Goal: Information Seeking & Learning: Compare options

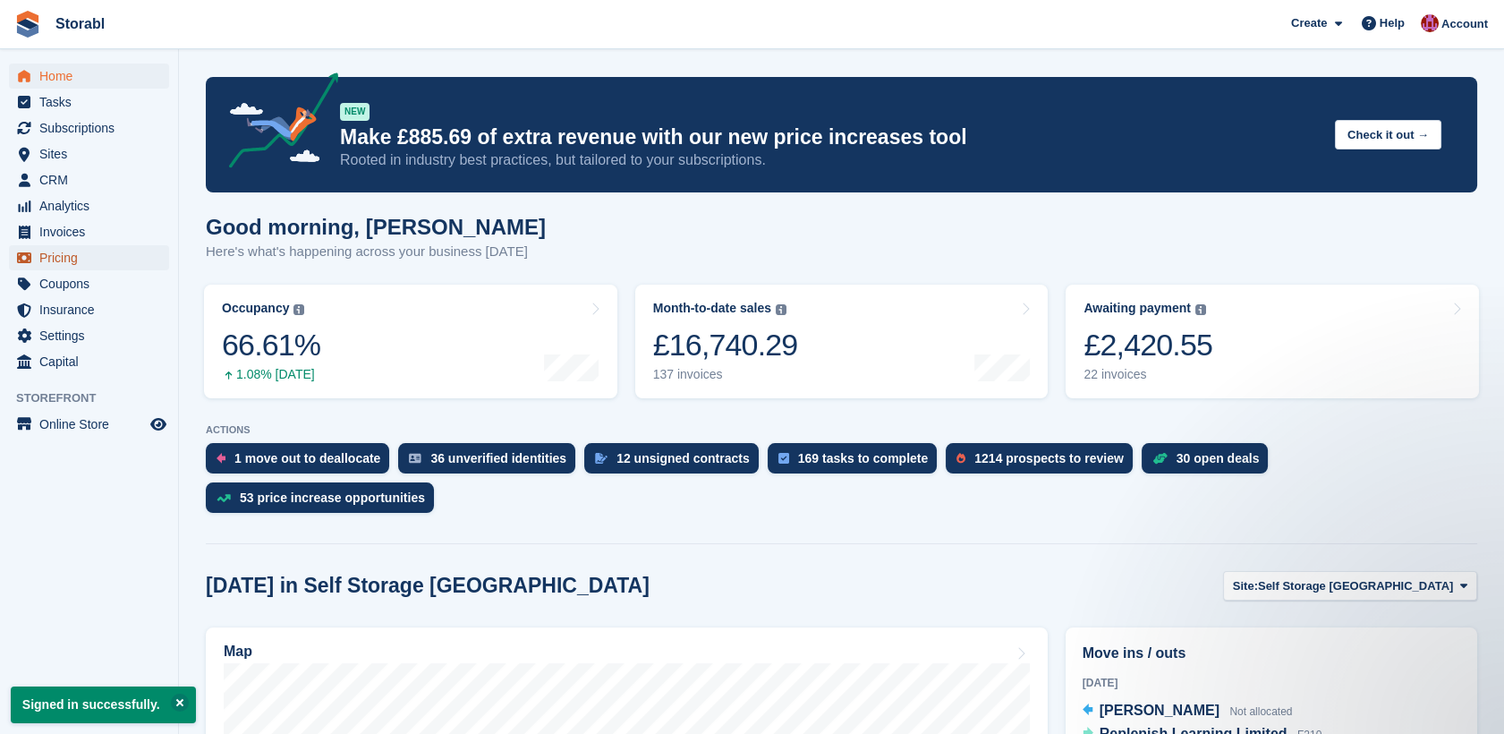
click at [57, 259] on span "Pricing" at bounding box center [92, 257] width 107 height 25
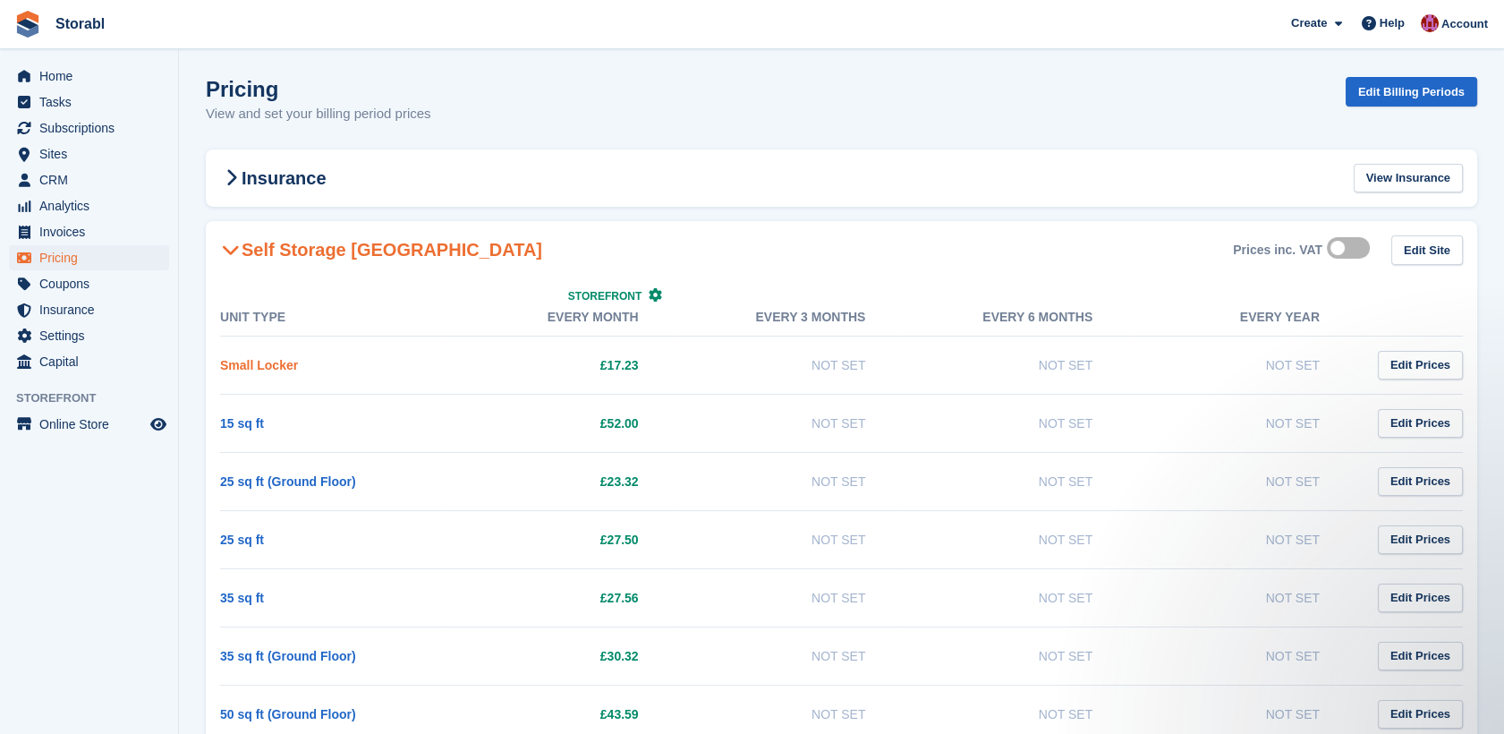
click at [281, 362] on link "Small Locker" at bounding box center [259, 365] width 78 height 14
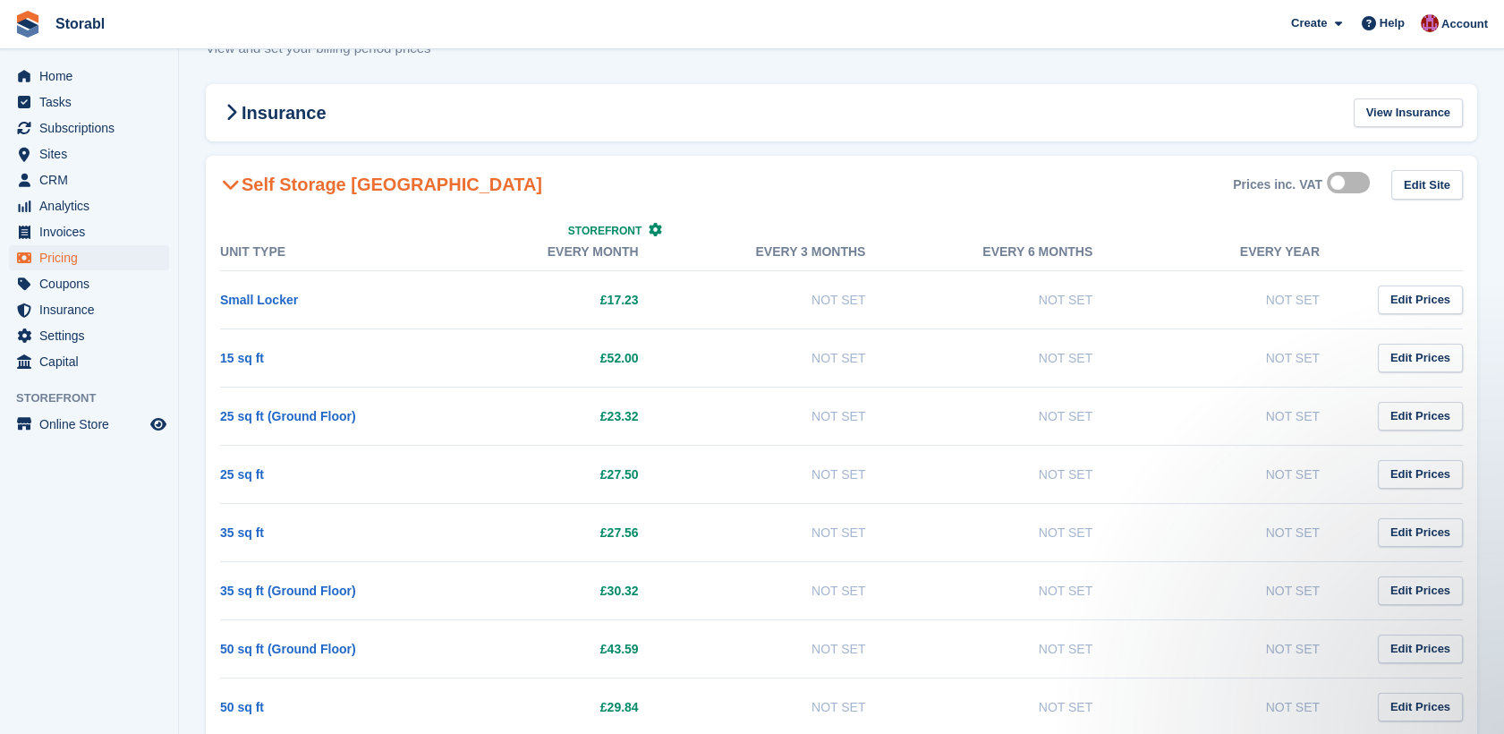
scroll to position [99, 0]
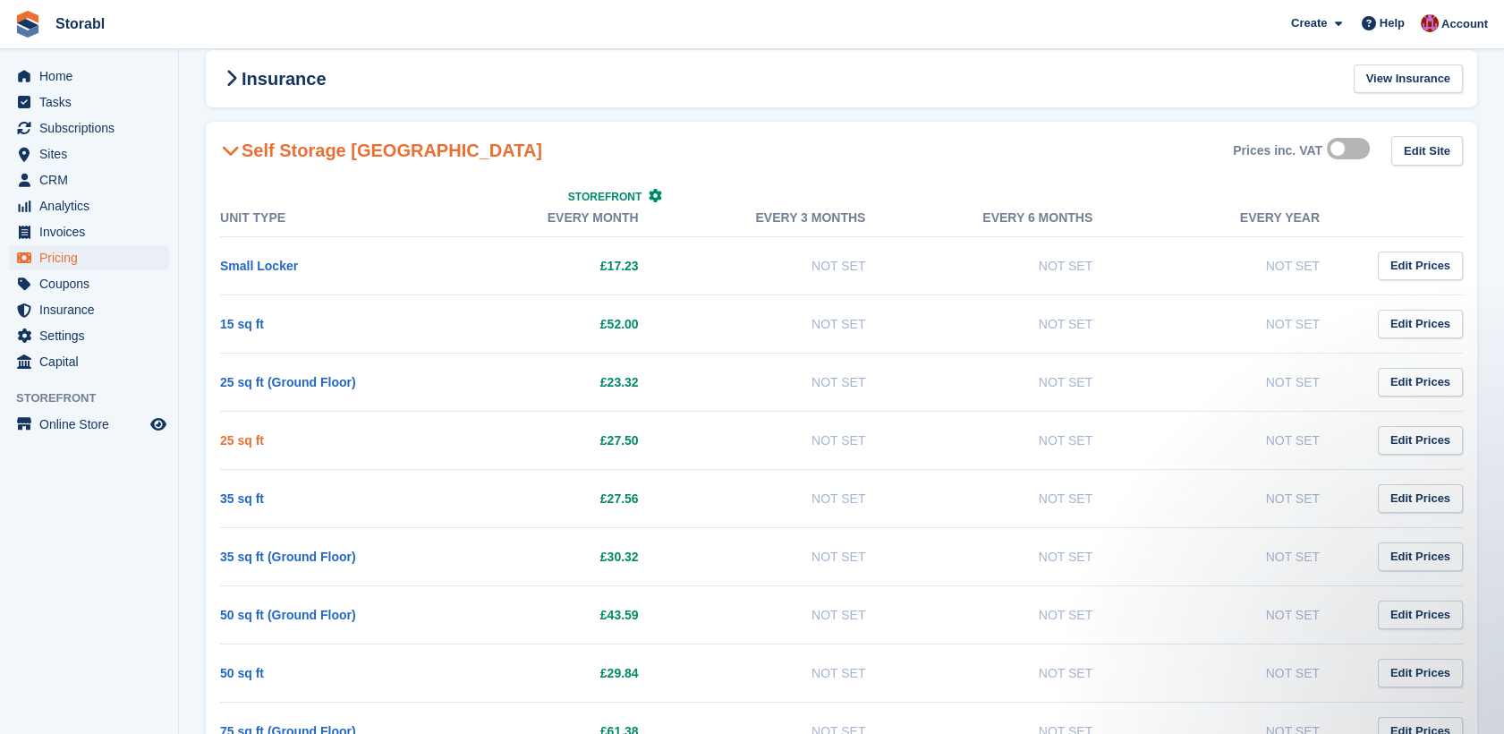
click at [245, 443] on link "25 sq ft" at bounding box center [242, 440] width 44 height 14
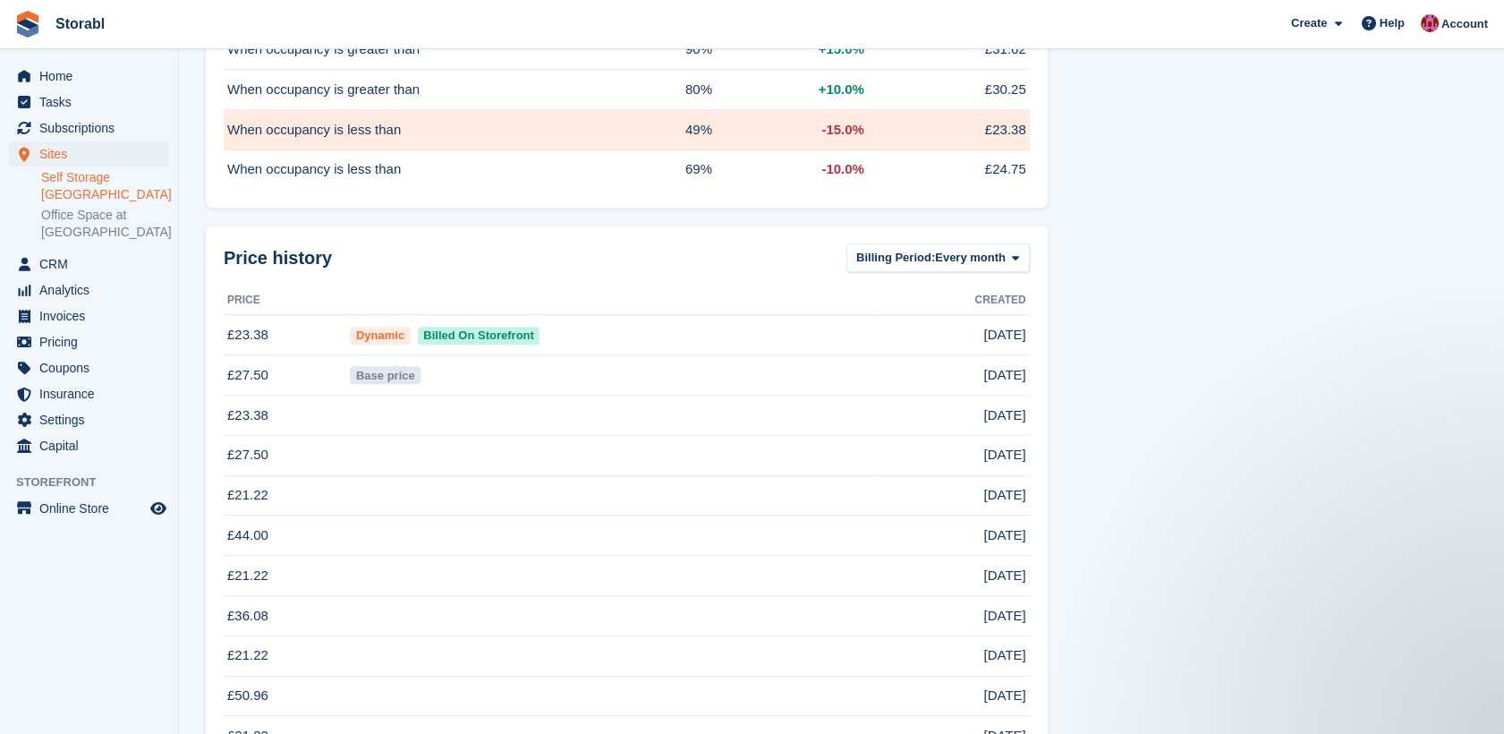
scroll to position [2883, 0]
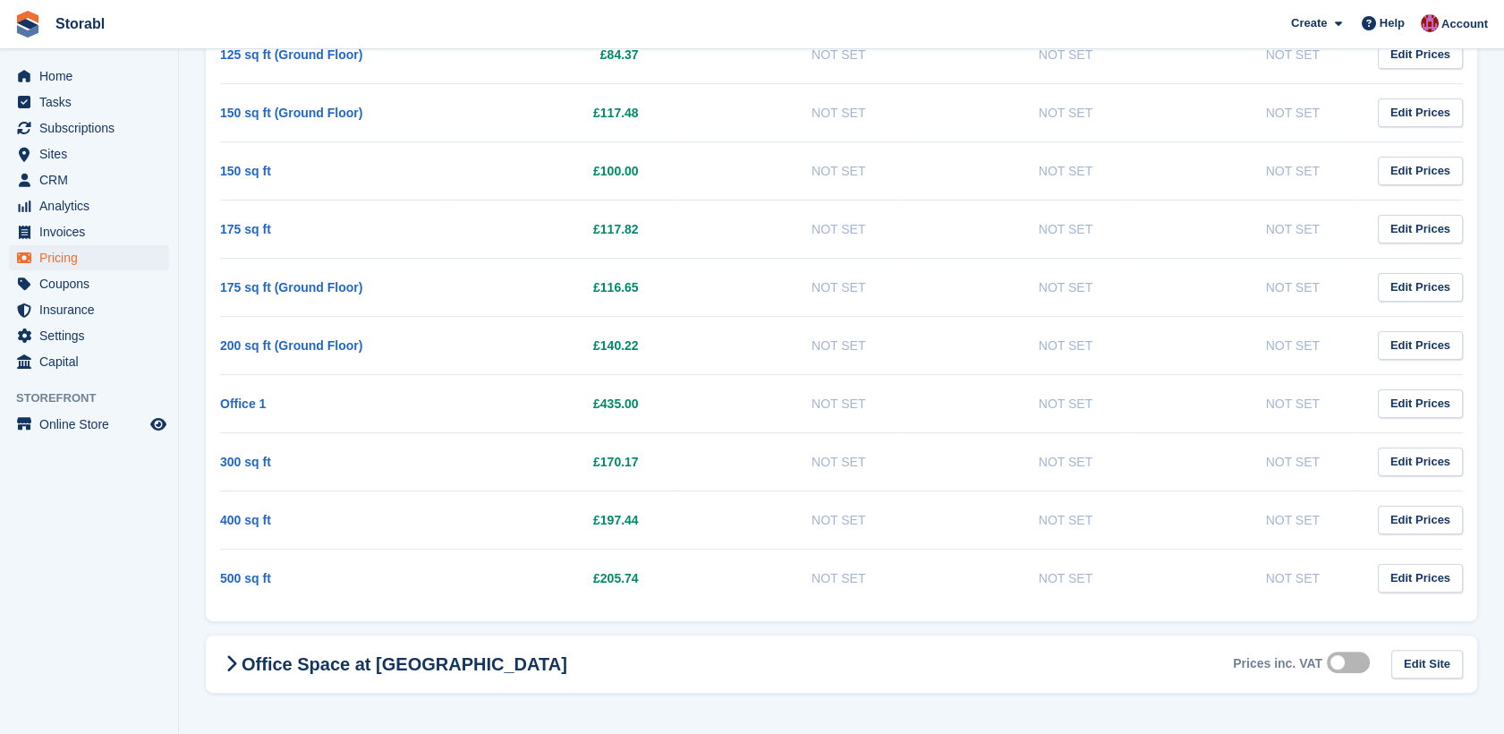
scroll to position [99, 0]
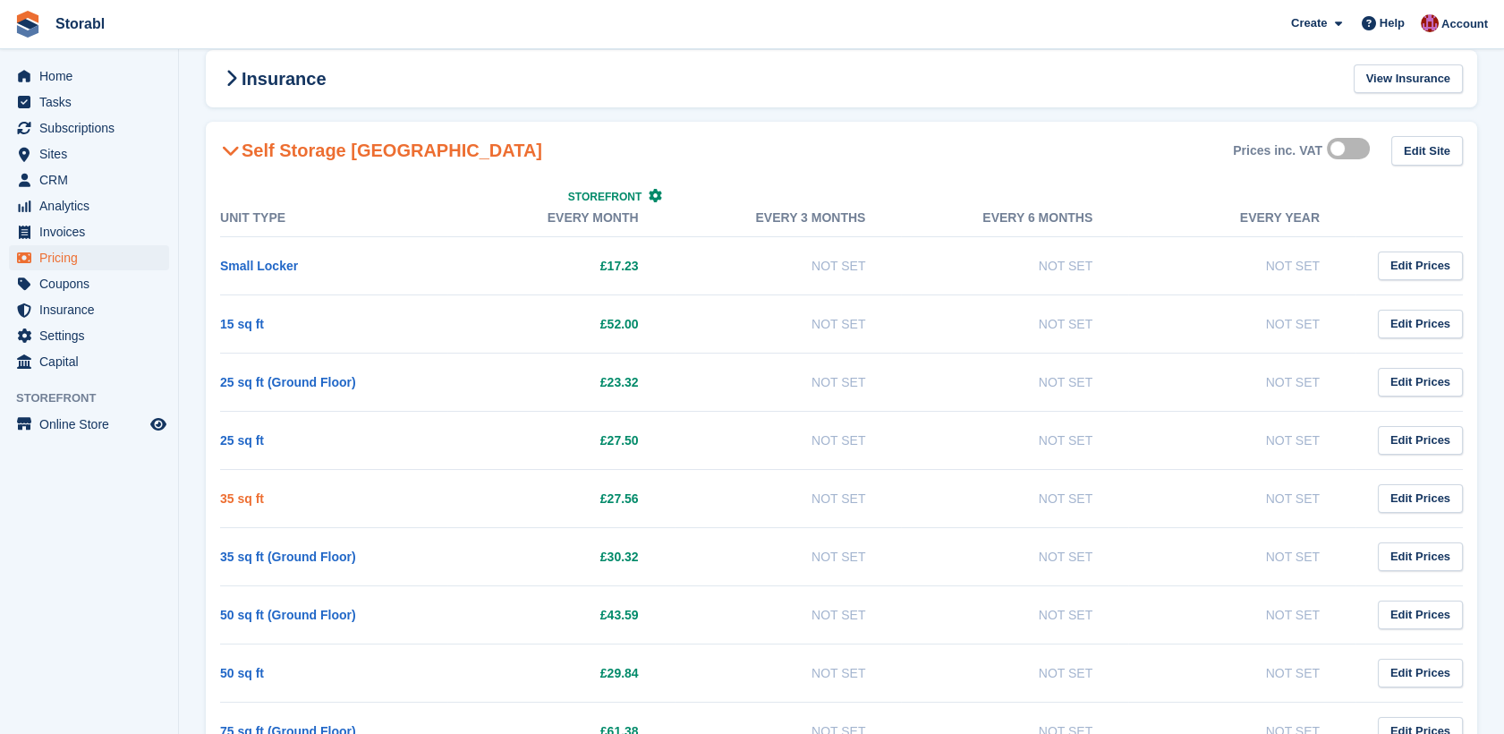
click at [258, 501] on link "35 sq ft" at bounding box center [242, 498] width 44 height 14
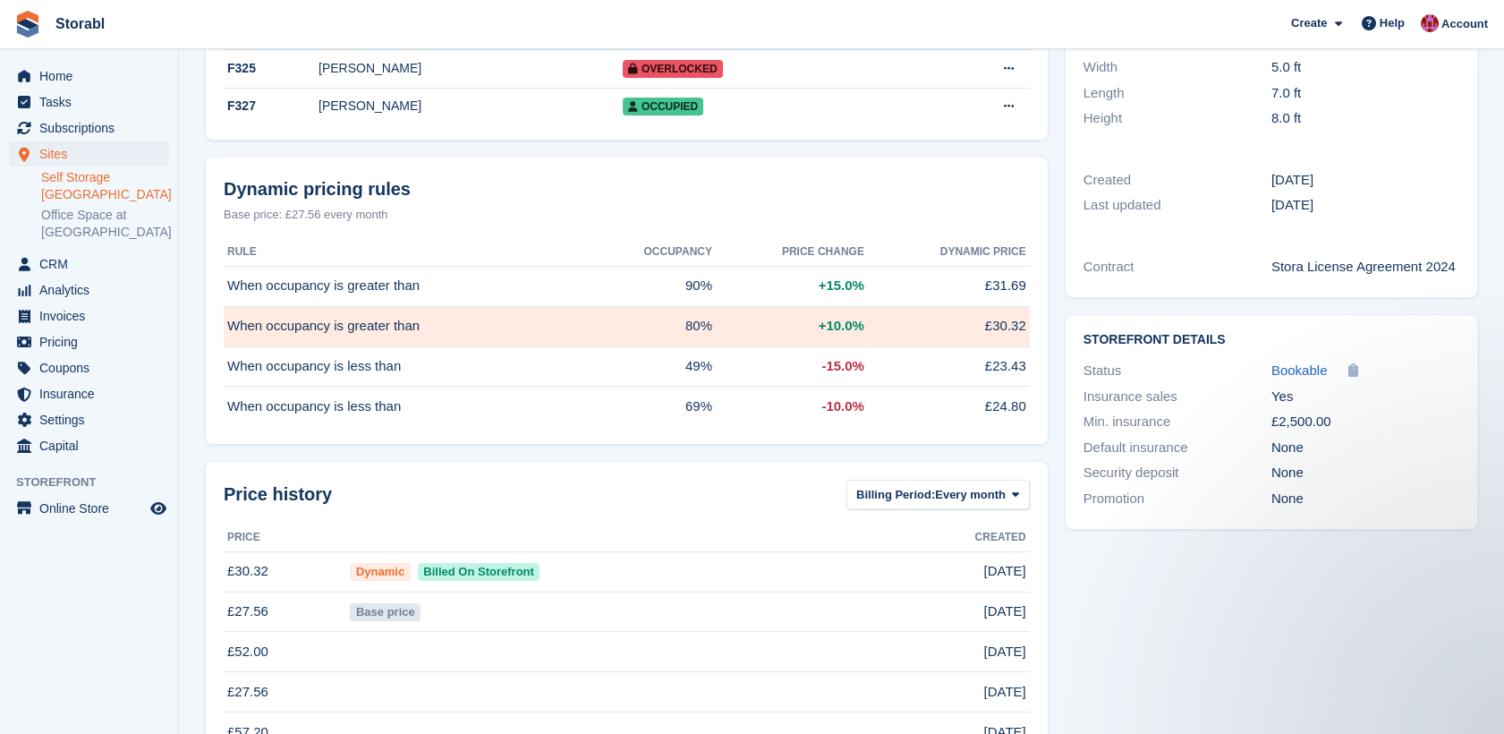
scroll to position [497, 0]
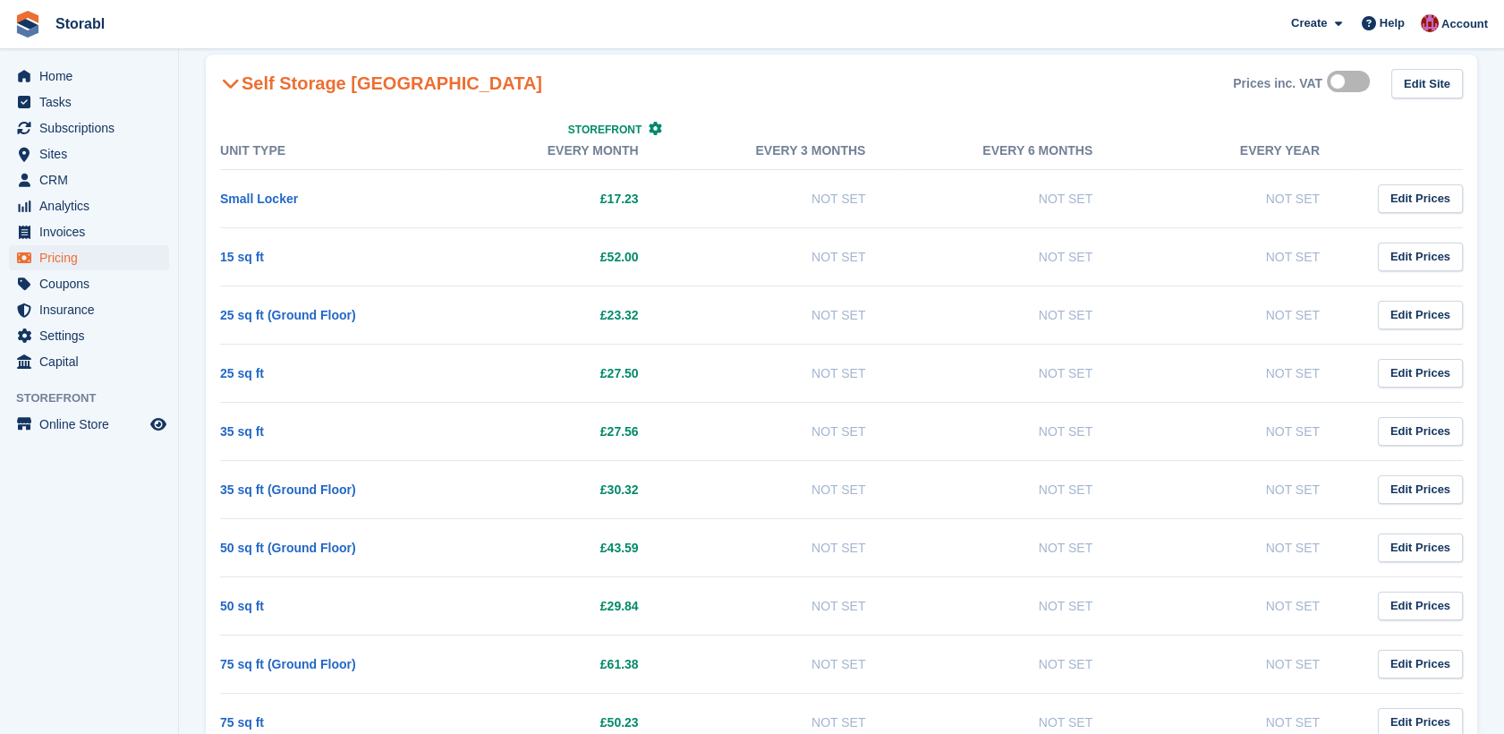
scroll to position [298, 0]
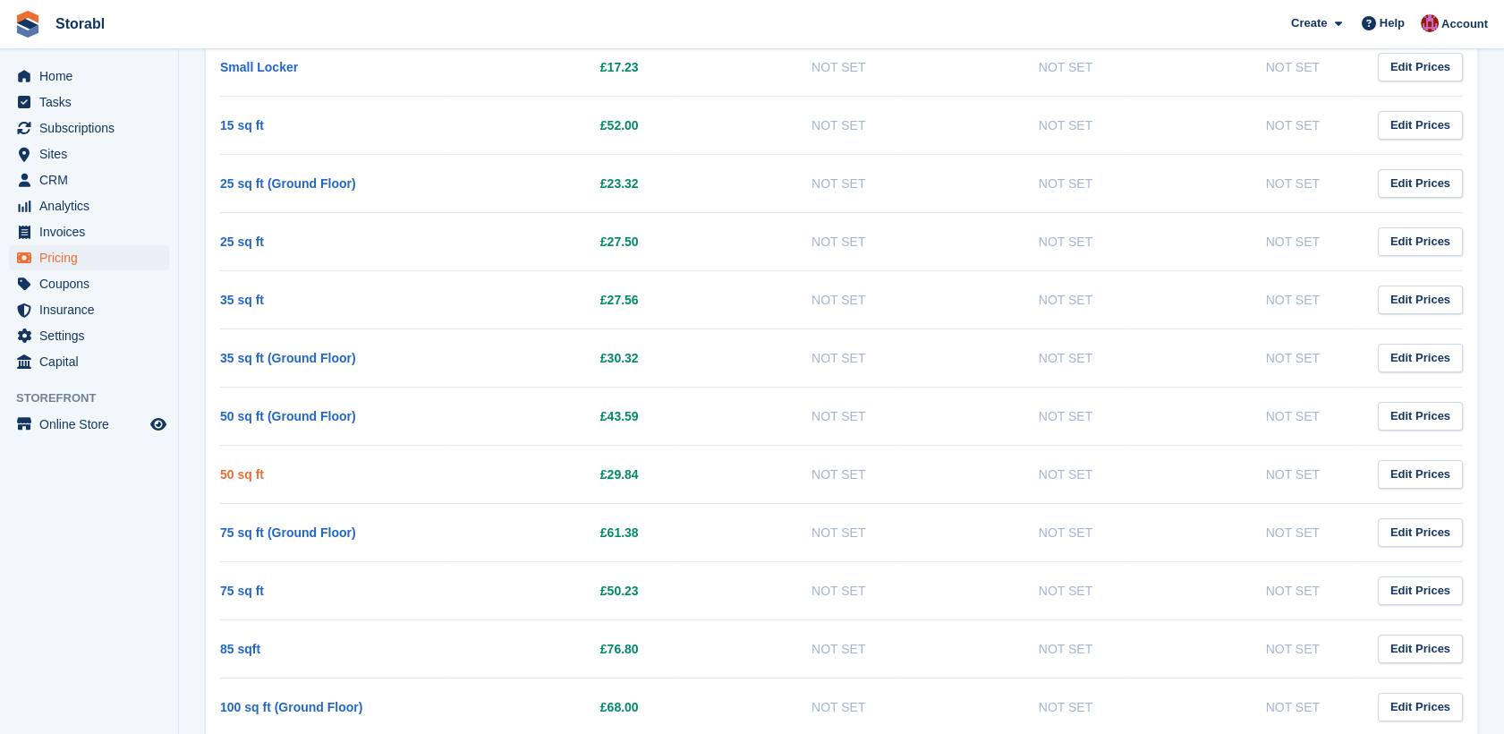
click at [244, 471] on link "50 sq ft" at bounding box center [242, 474] width 44 height 14
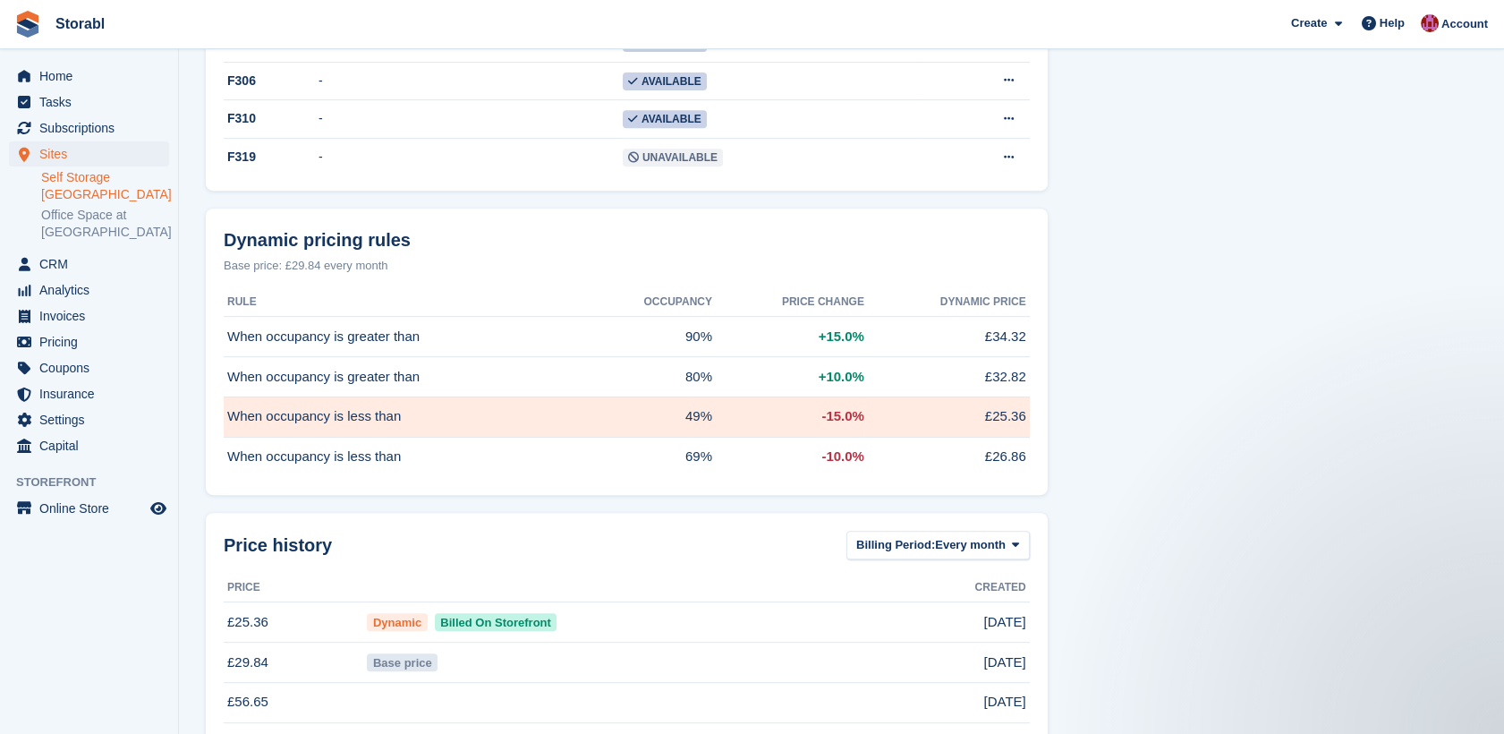
scroll to position [1690, 0]
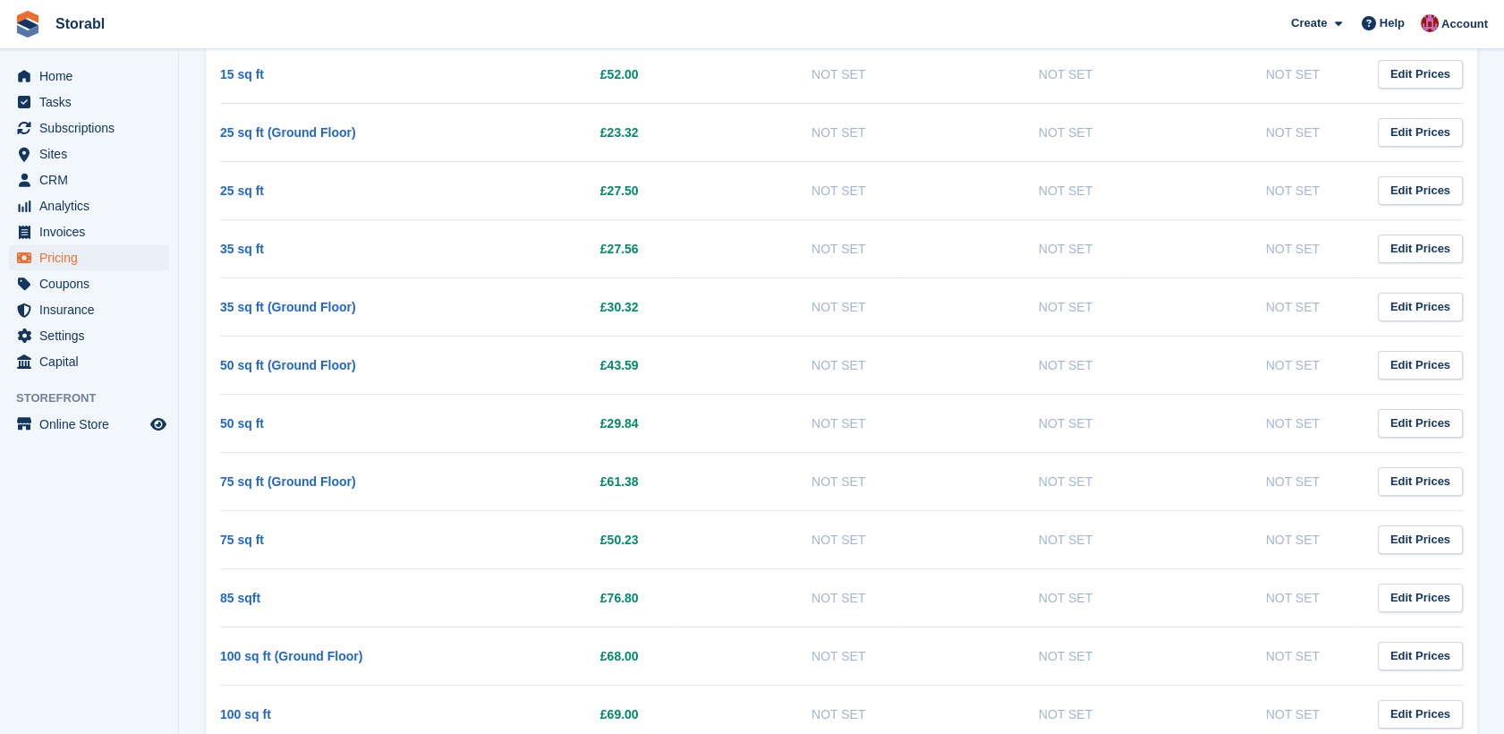
scroll to position [397, 0]
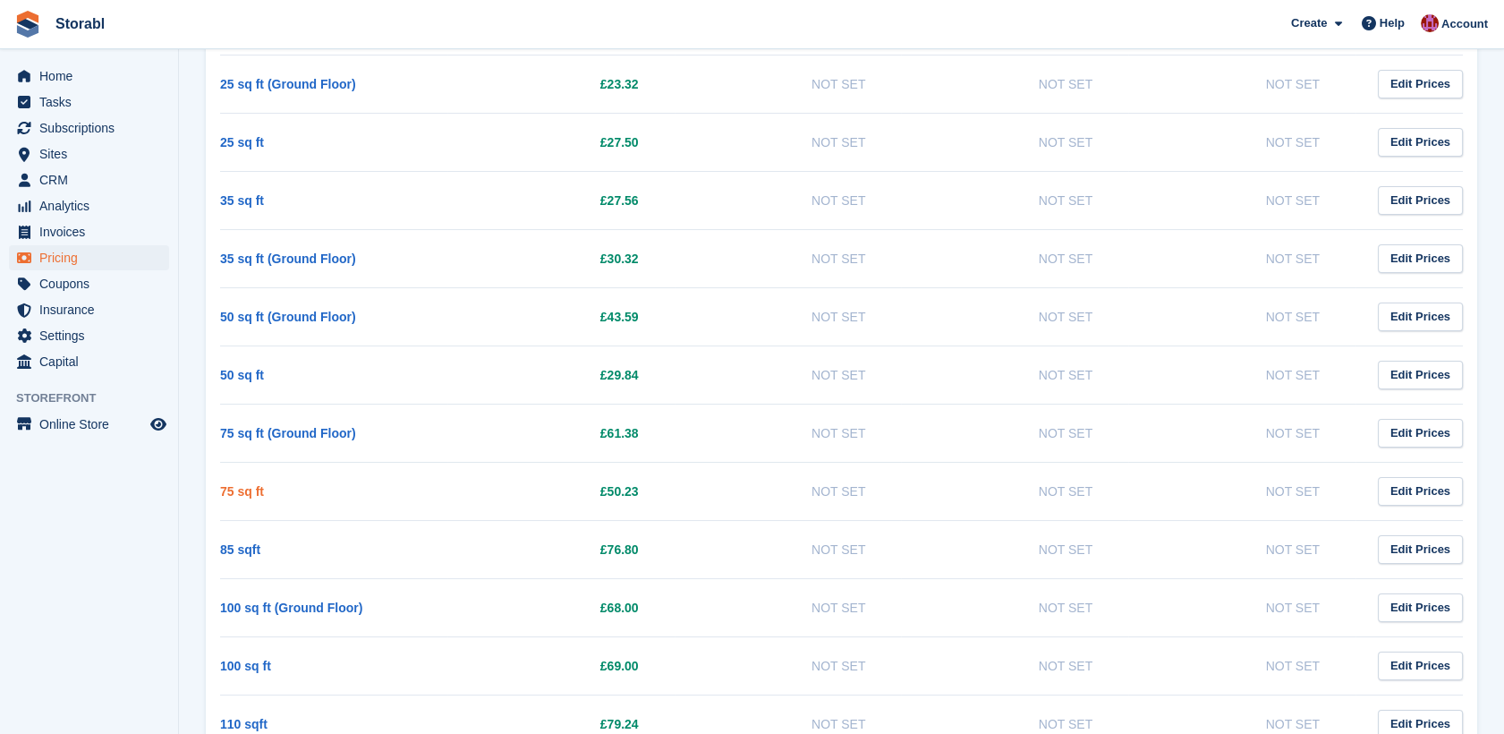
click at [251, 494] on link "75 sq ft" at bounding box center [242, 491] width 44 height 14
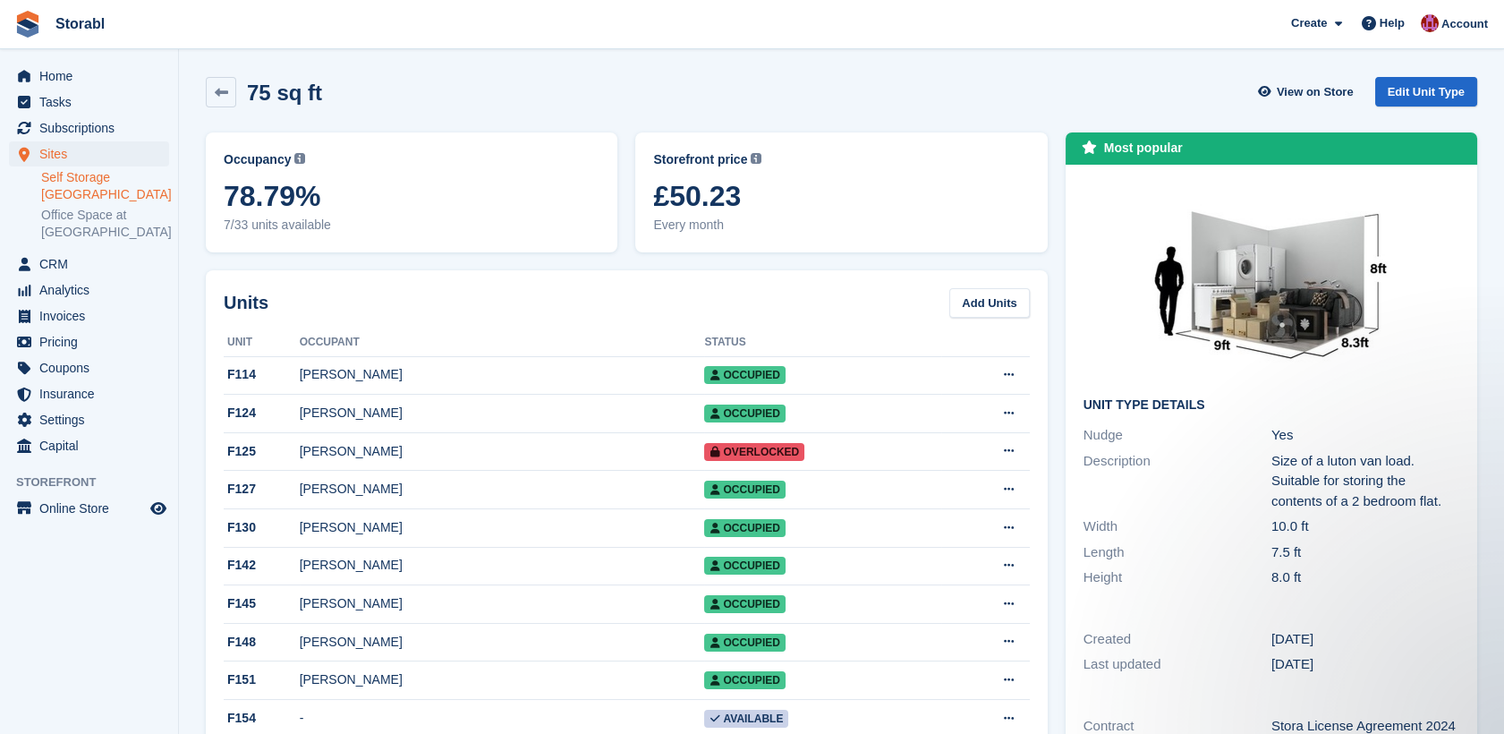
drag, startPoint x: 212, startPoint y: 93, endPoint x: 475, endPoint y: 132, distance: 266.0
click at [212, 94] on link at bounding box center [221, 92] width 30 height 30
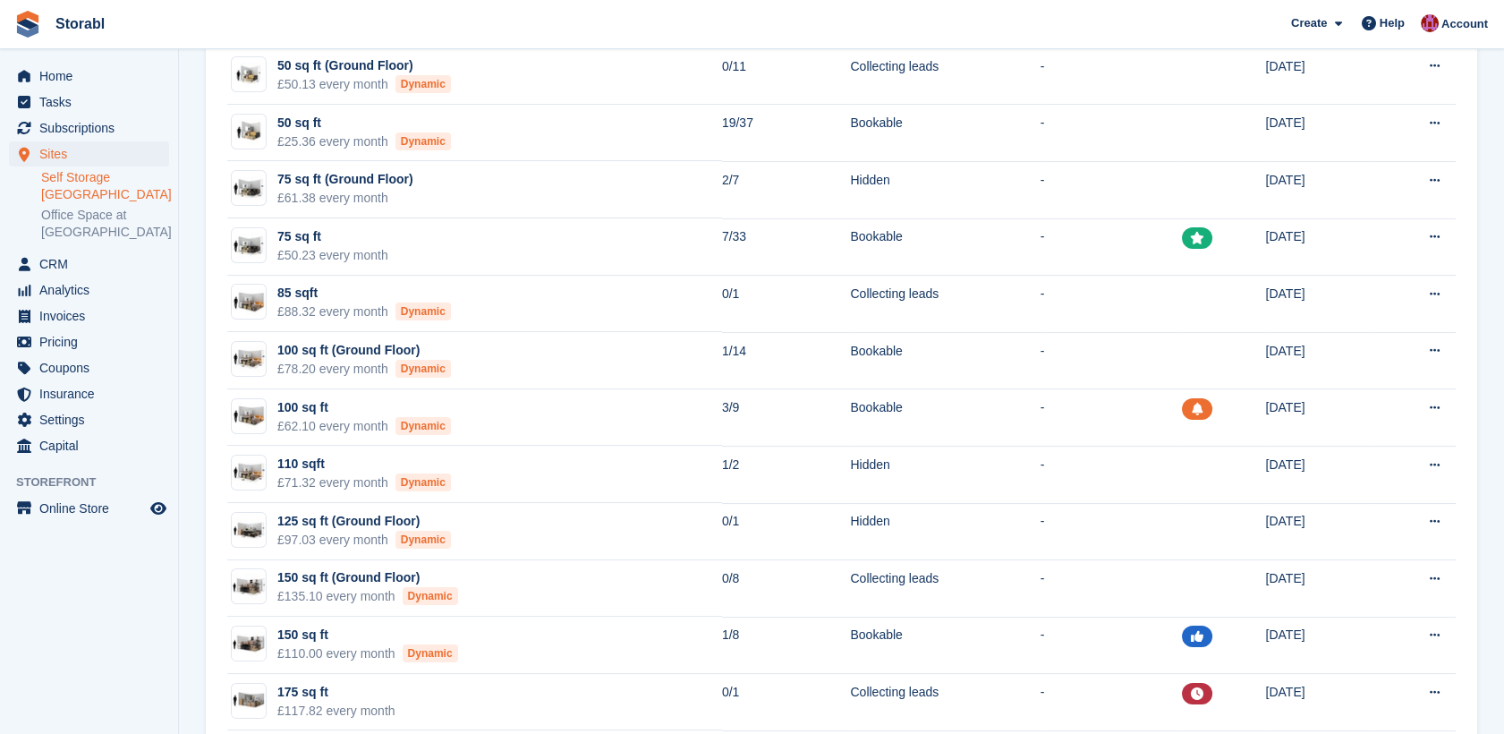
scroll to position [971, 0]
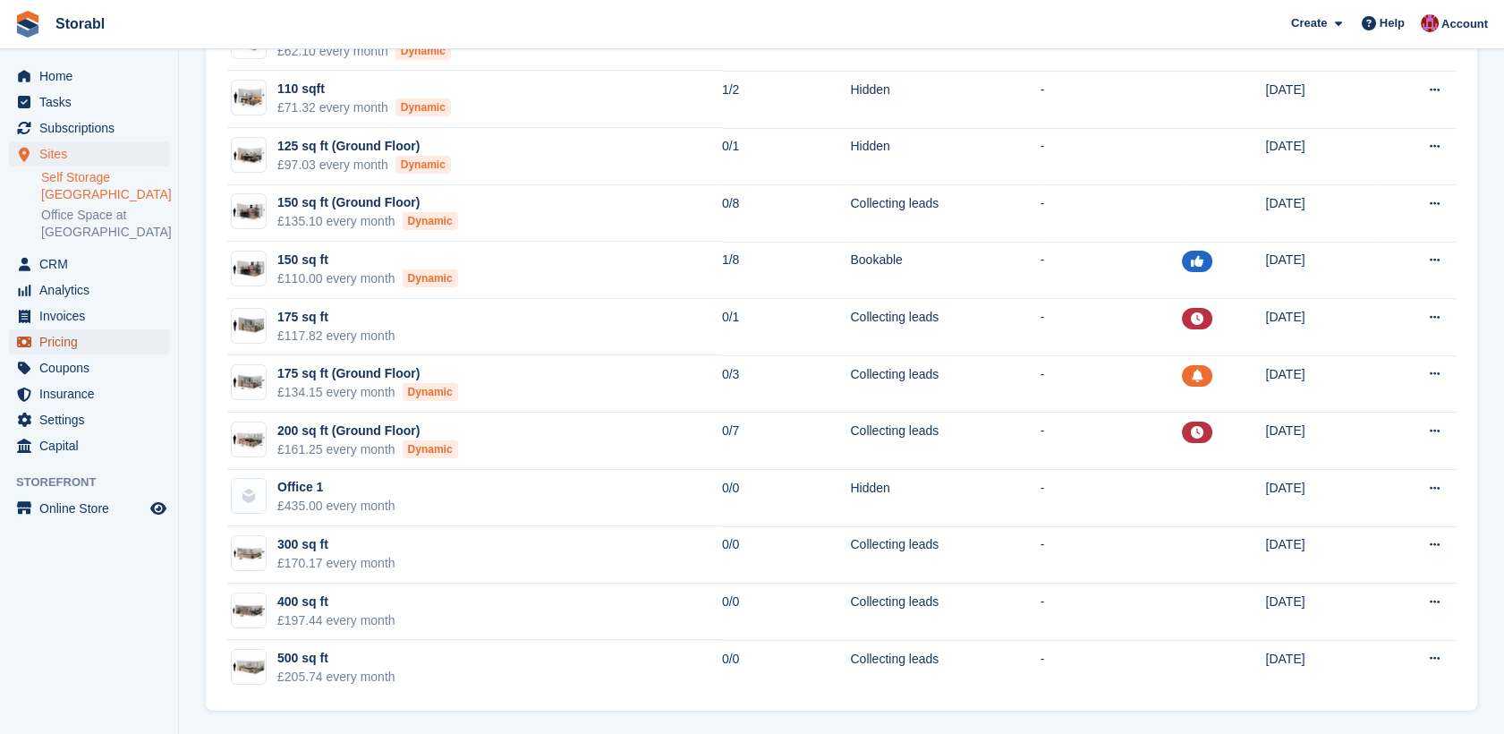
click at [72, 340] on span "Pricing" at bounding box center [92, 341] width 107 height 25
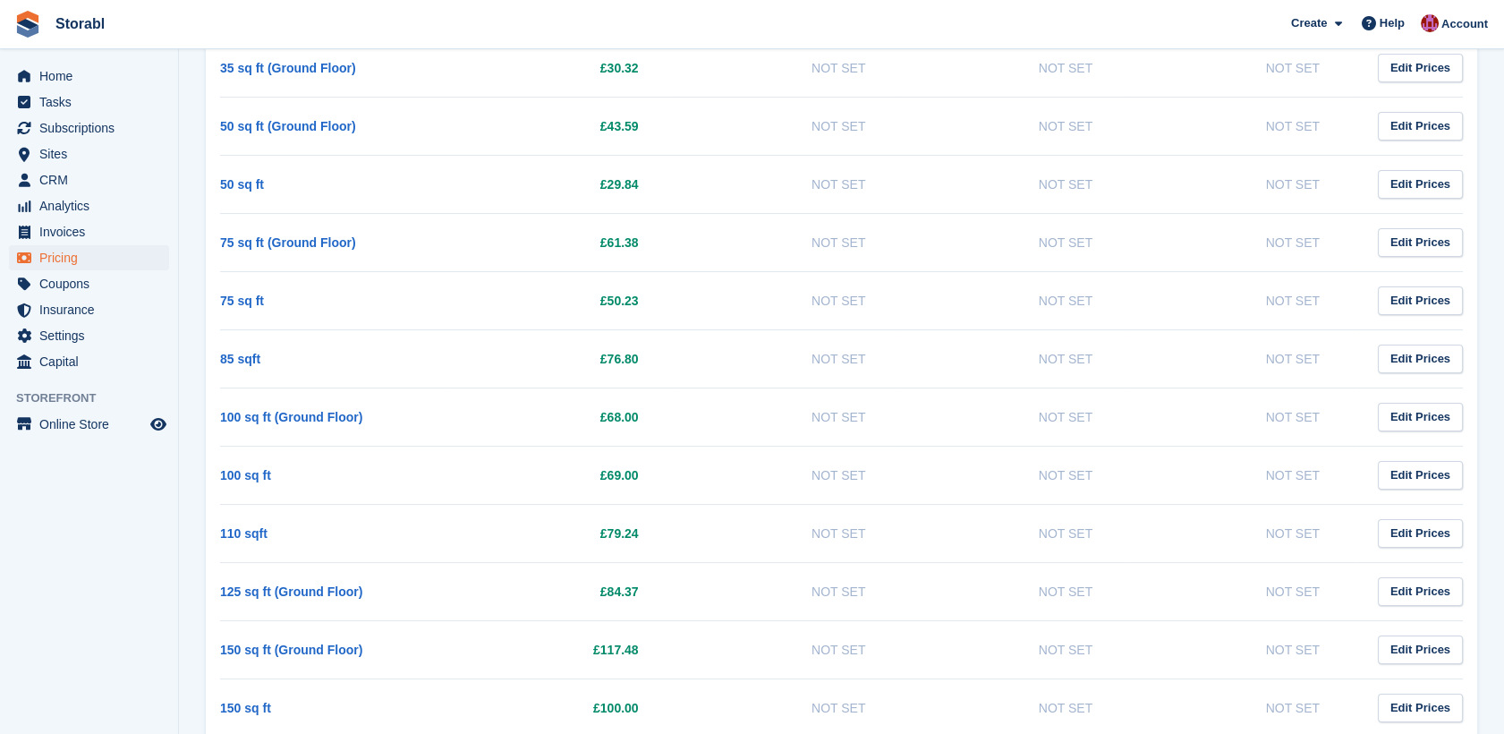
scroll to position [795, 0]
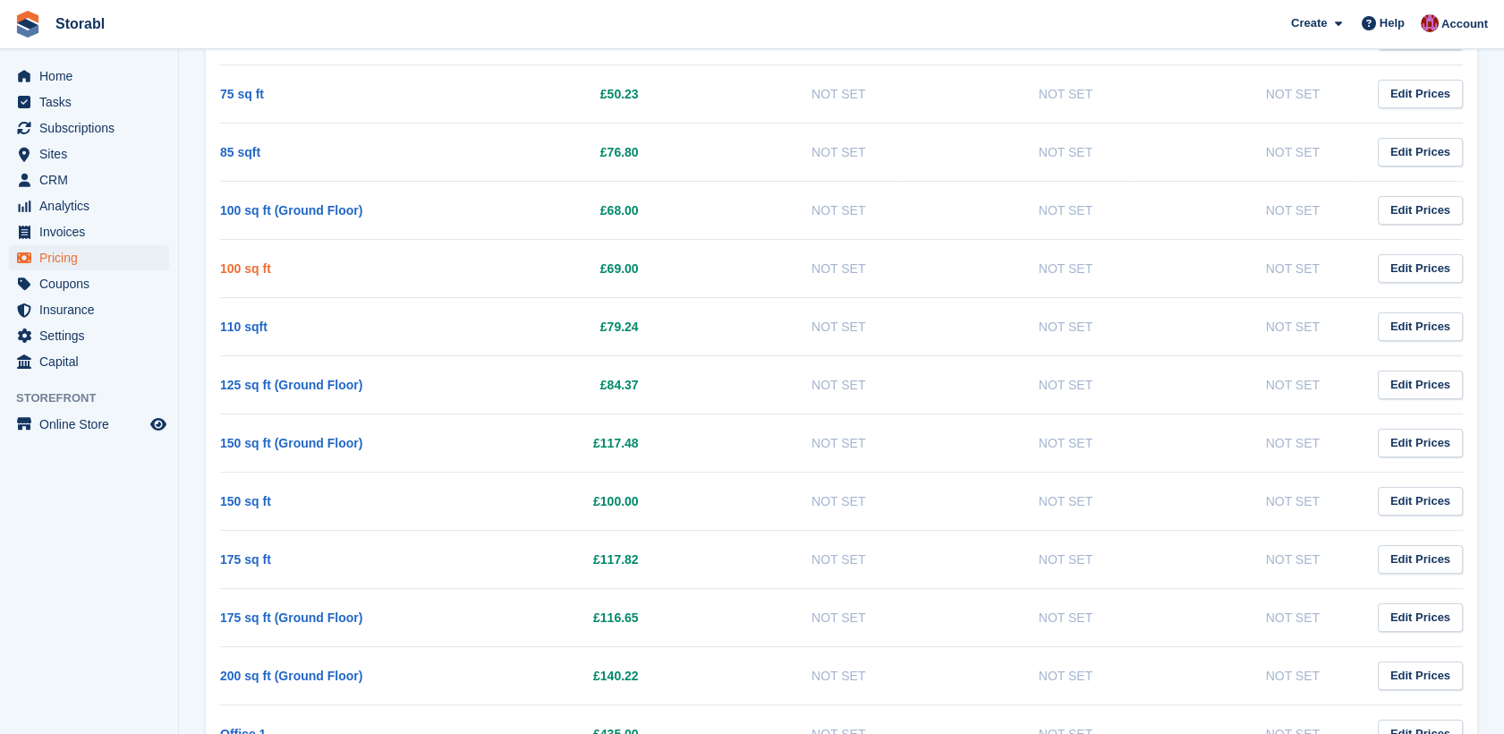
click at [243, 266] on link "100 sq ft" at bounding box center [245, 268] width 51 height 14
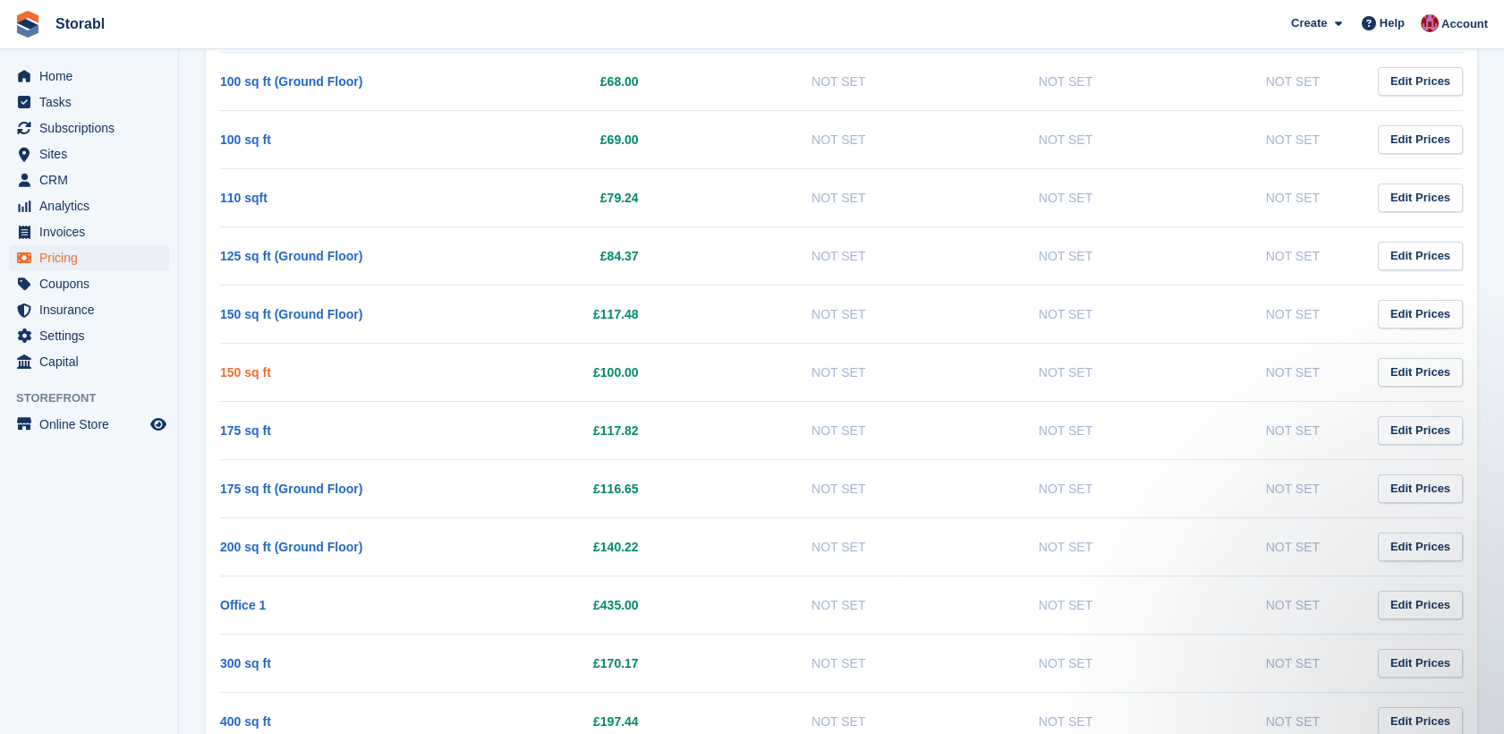
click at [242, 372] on link "150 sq ft" at bounding box center [245, 372] width 51 height 14
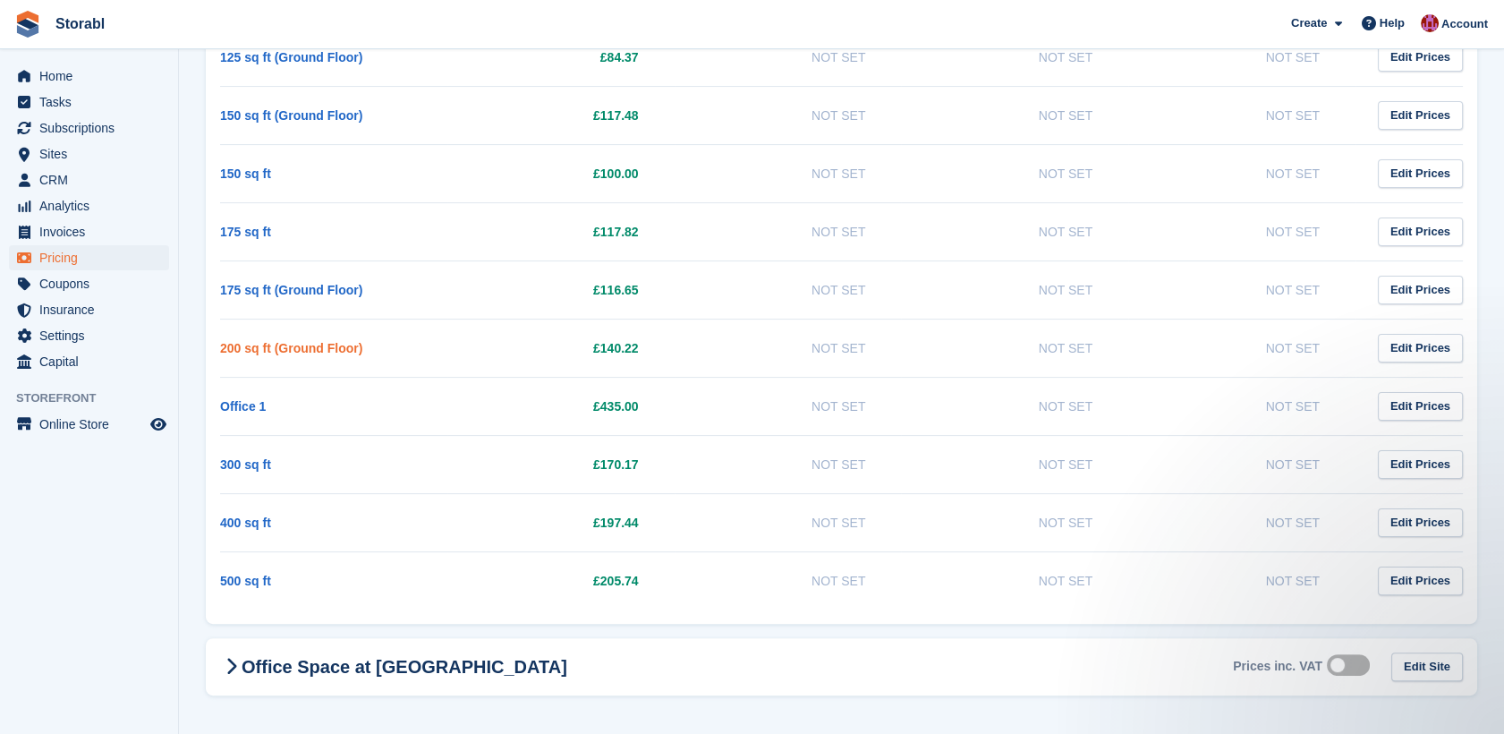
click at [251, 344] on link "200 sq ft (Ground Floor)" at bounding box center [291, 348] width 142 height 14
